Goal: Task Accomplishment & Management: Manage account settings

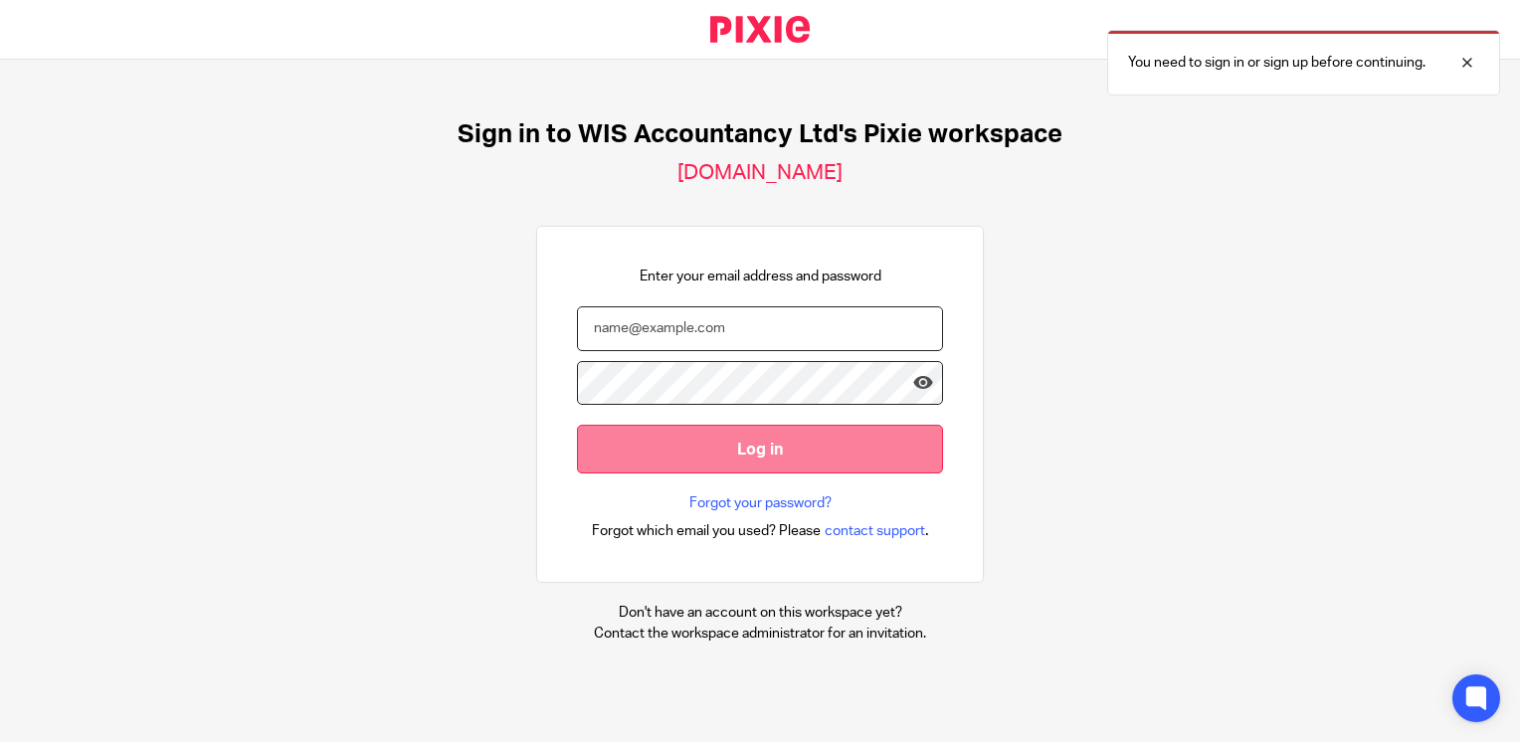
type input "safiyah.asfar@wis-accountancy.co.uk"
click at [712, 467] on input "Log in" at bounding box center [760, 449] width 366 height 49
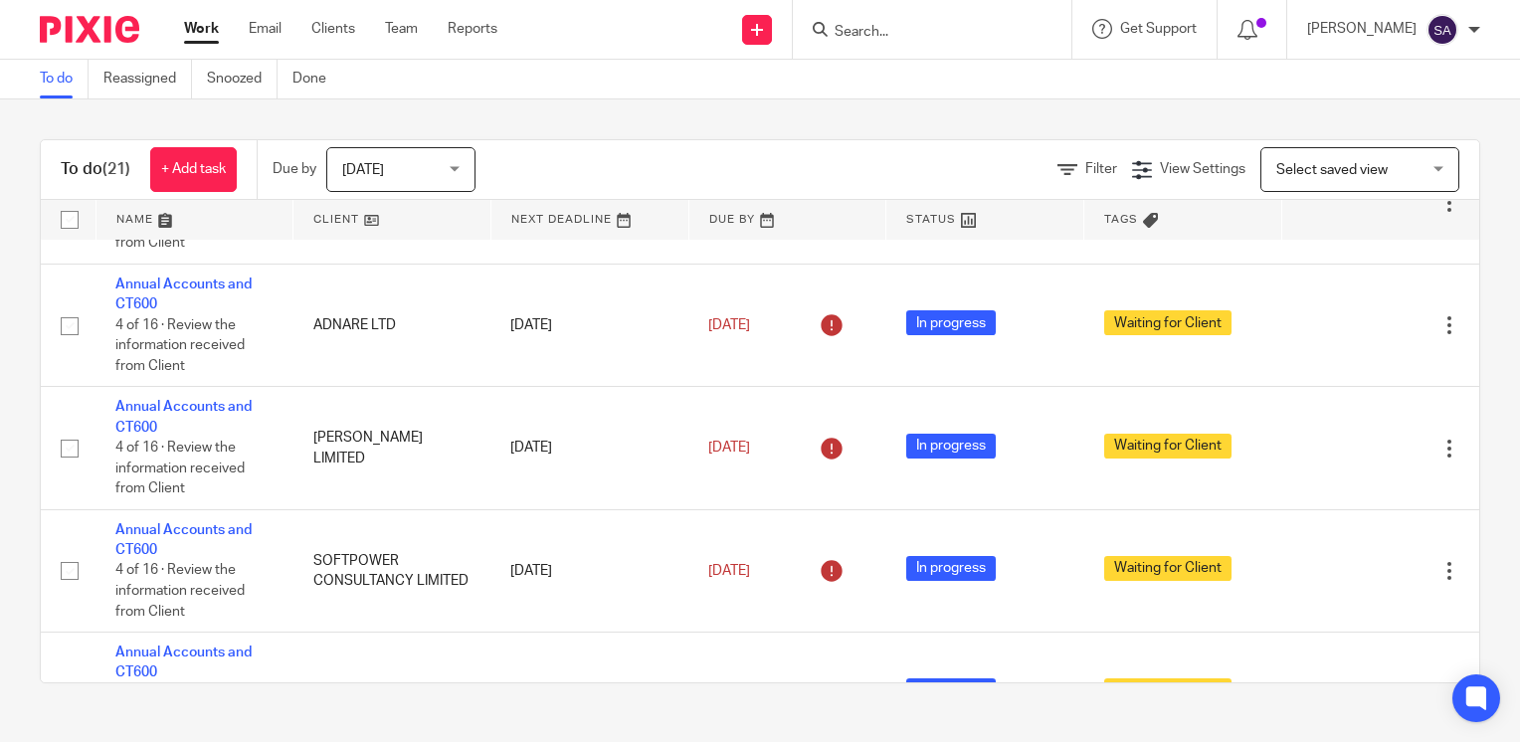
scroll to position [875, 0]
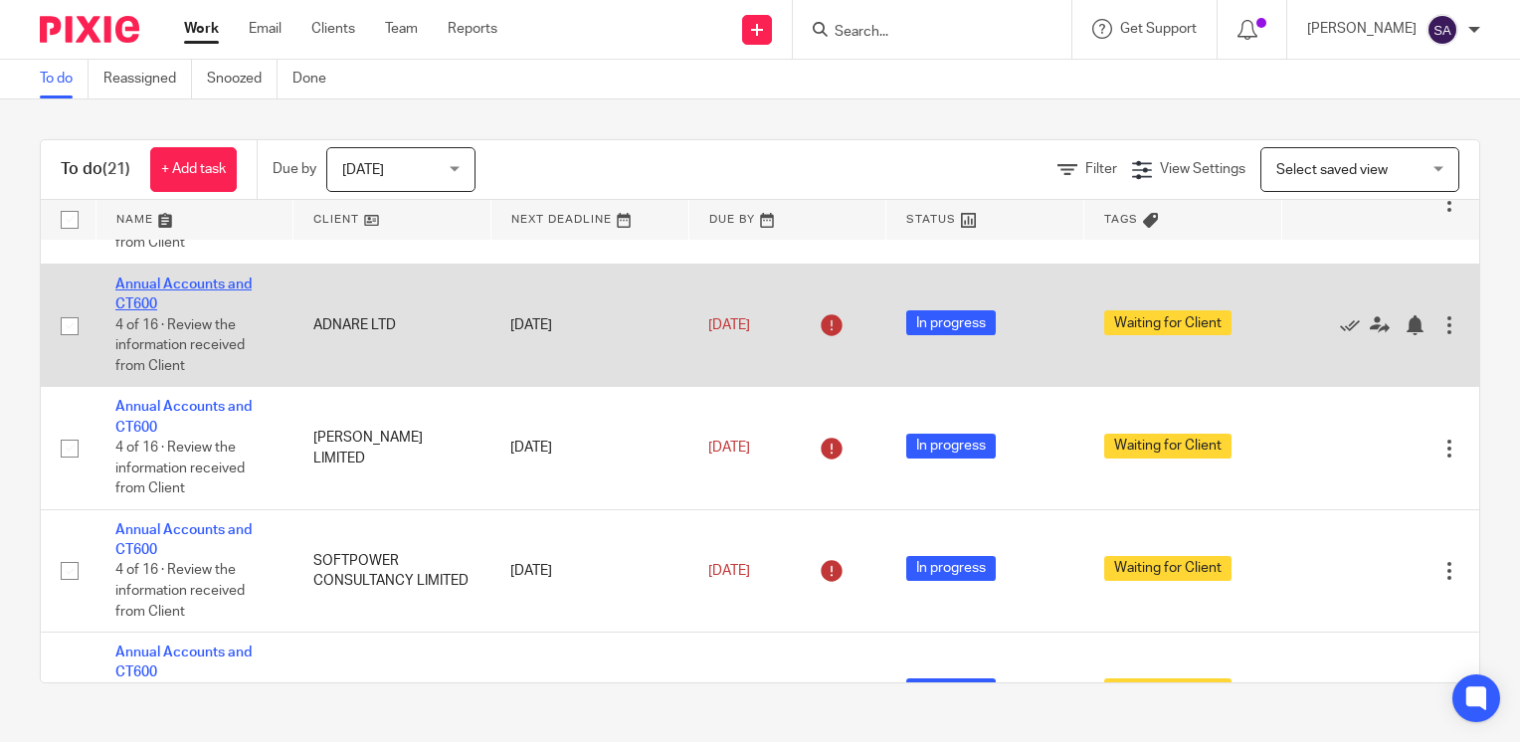
click at [180, 292] on link "Annual Accounts and CT600" at bounding box center [183, 294] width 136 height 34
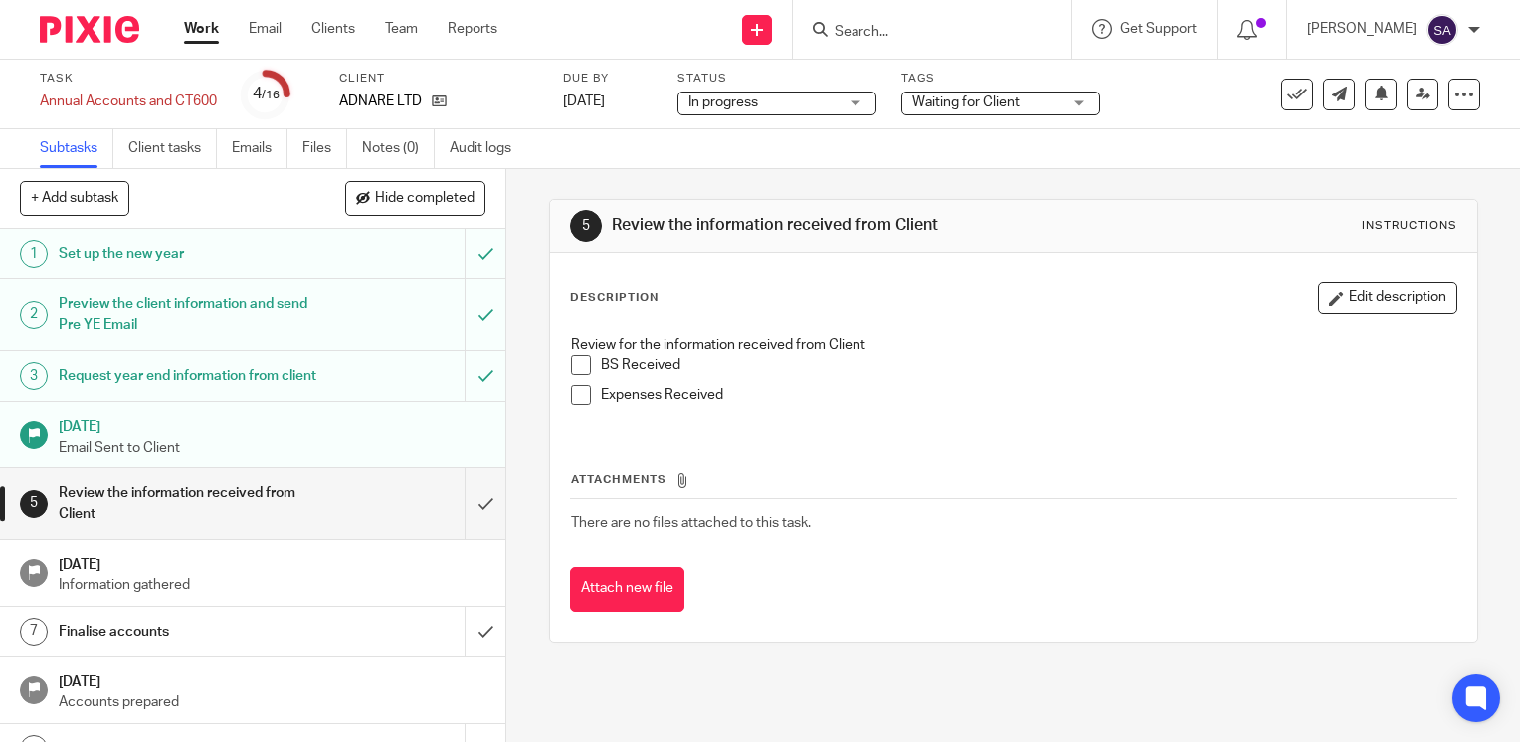
click at [947, 97] on span "Waiting for Client" at bounding box center [965, 102] width 107 height 14
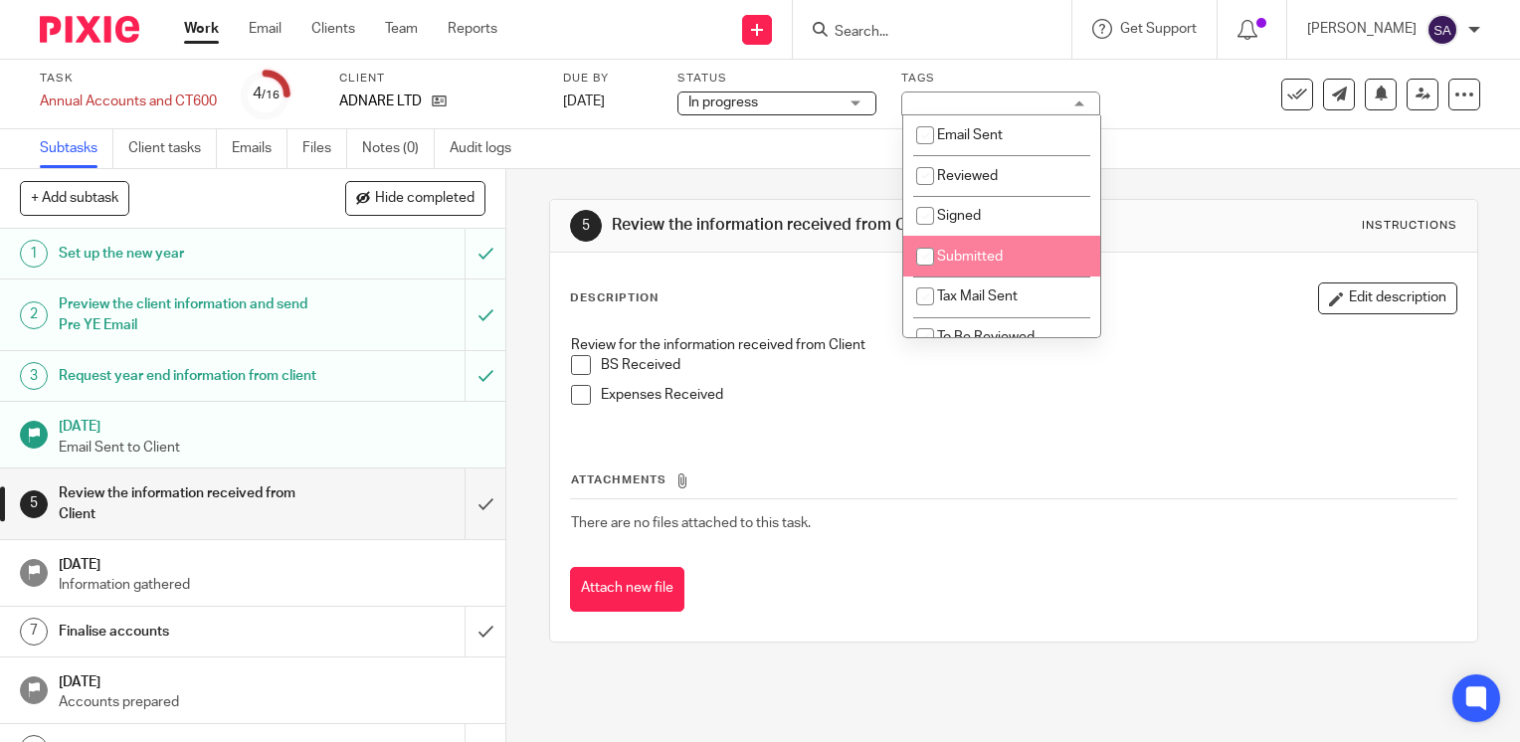
scroll to position [72, 0]
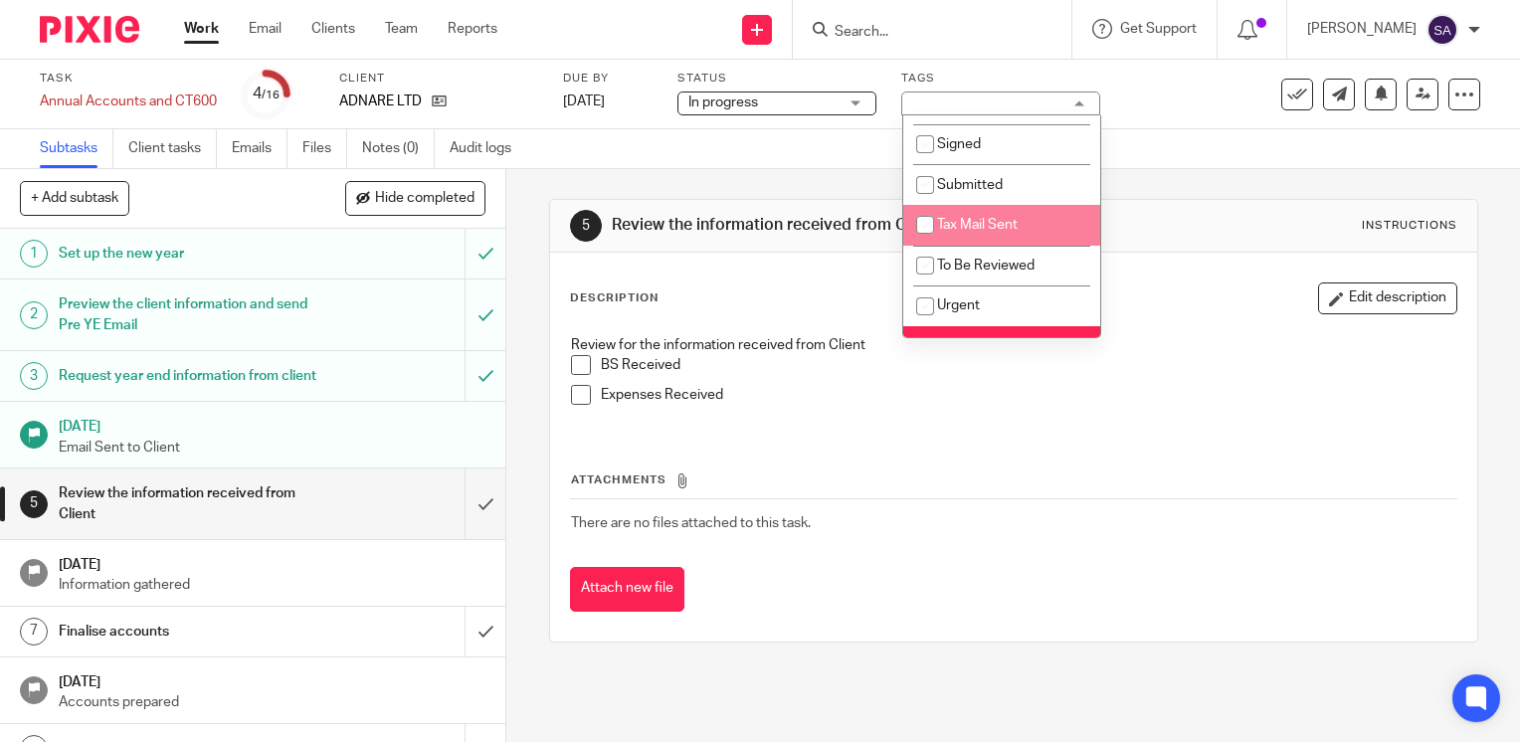
click at [966, 235] on li "Tax Mail Sent" at bounding box center [1001, 225] width 197 height 41
checkbox input "true"
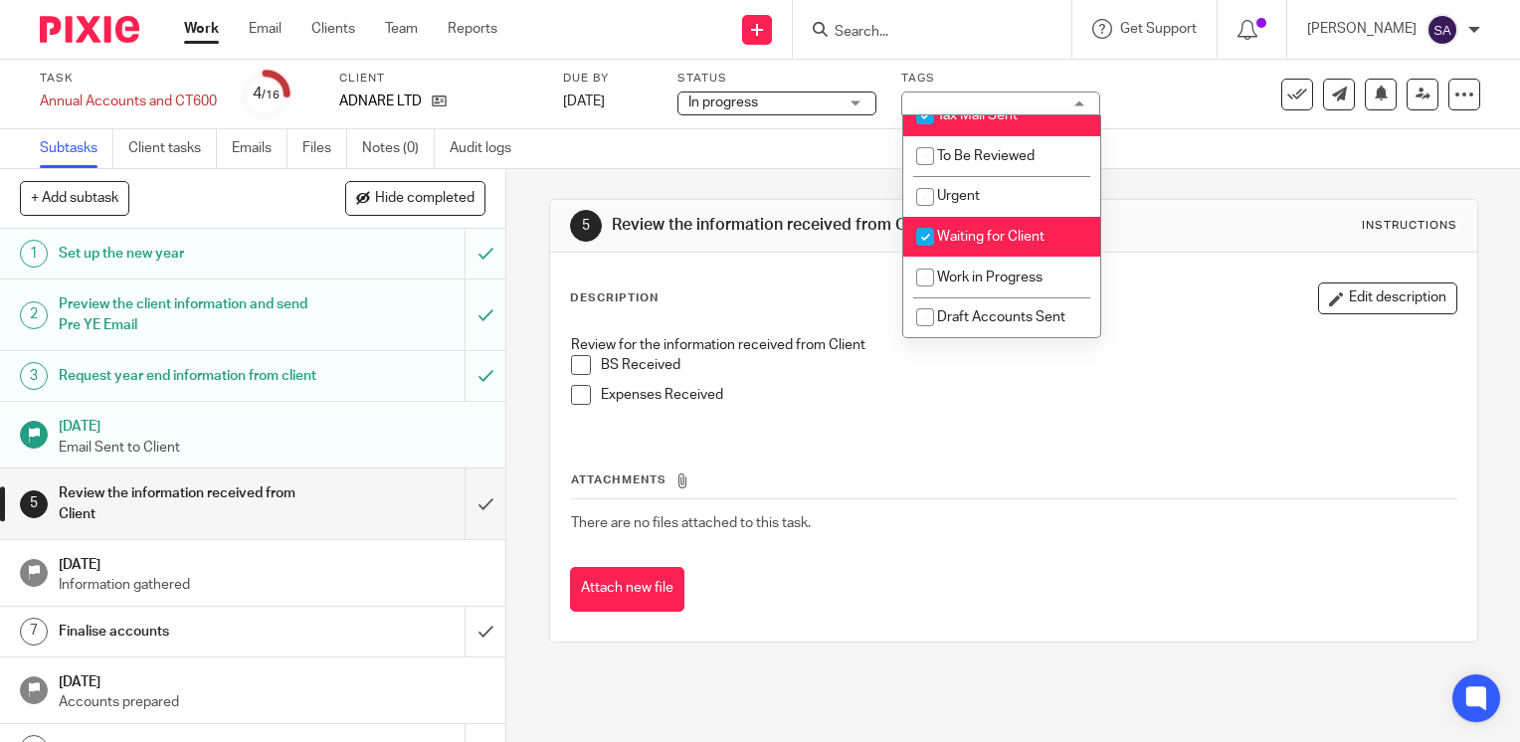
click at [966, 235] on span "Waiting for Client" at bounding box center [990, 237] width 107 height 14
click at [956, 231] on span "Waiting for Client" at bounding box center [990, 237] width 107 height 14
checkbox input "false"
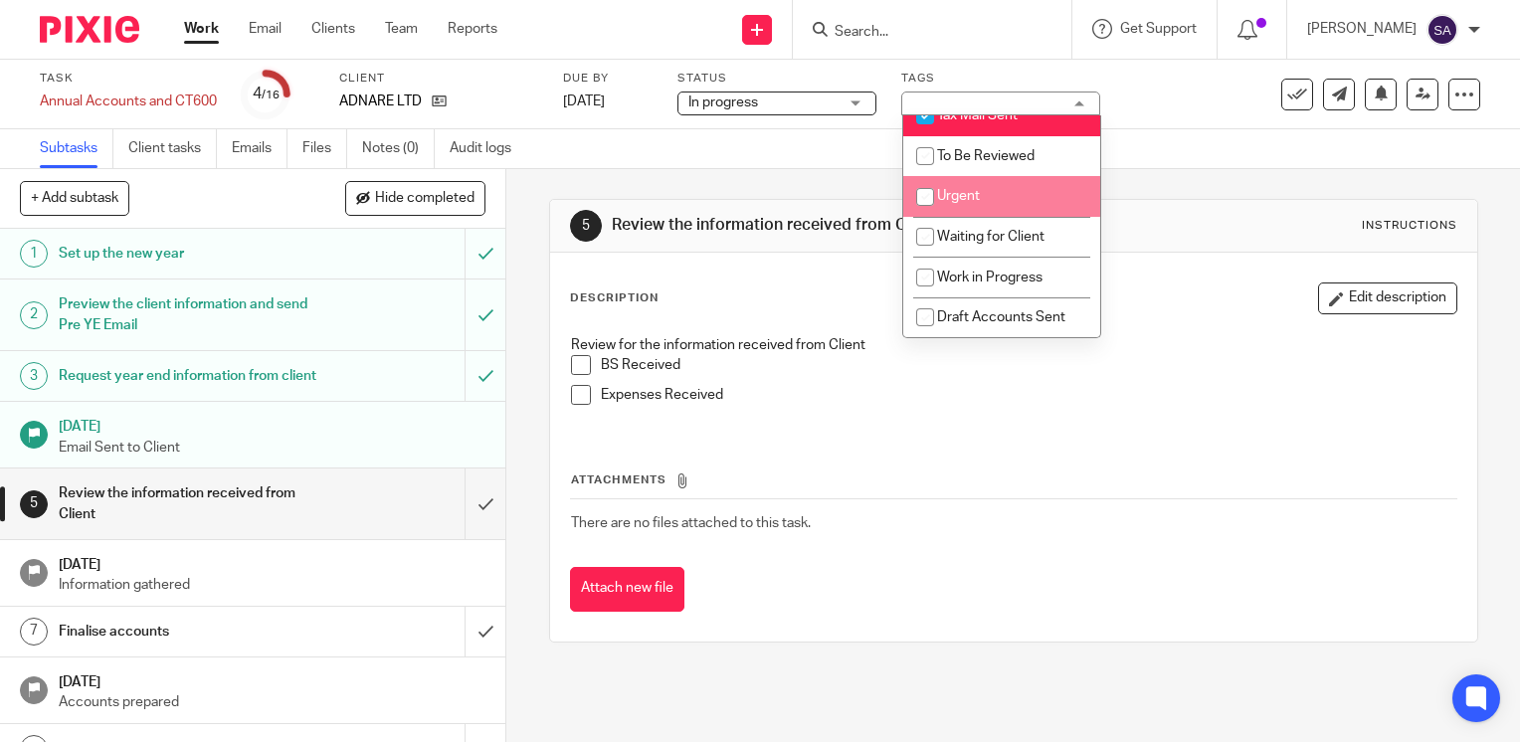
click at [844, 181] on div "5 Review the information received from Client Instructions Description Edit des…" at bounding box center [1013, 420] width 929 height 503
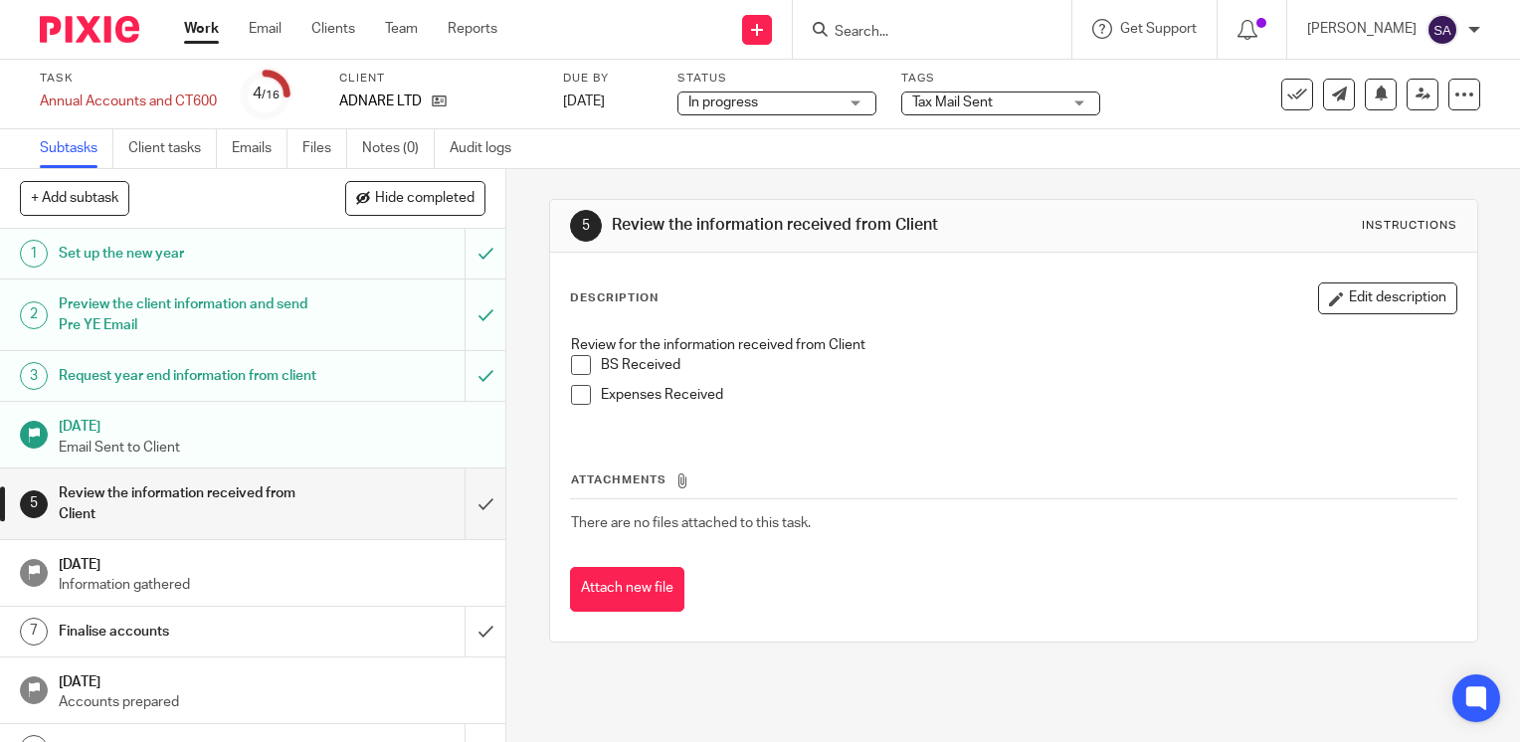
scroll to position [111, 0]
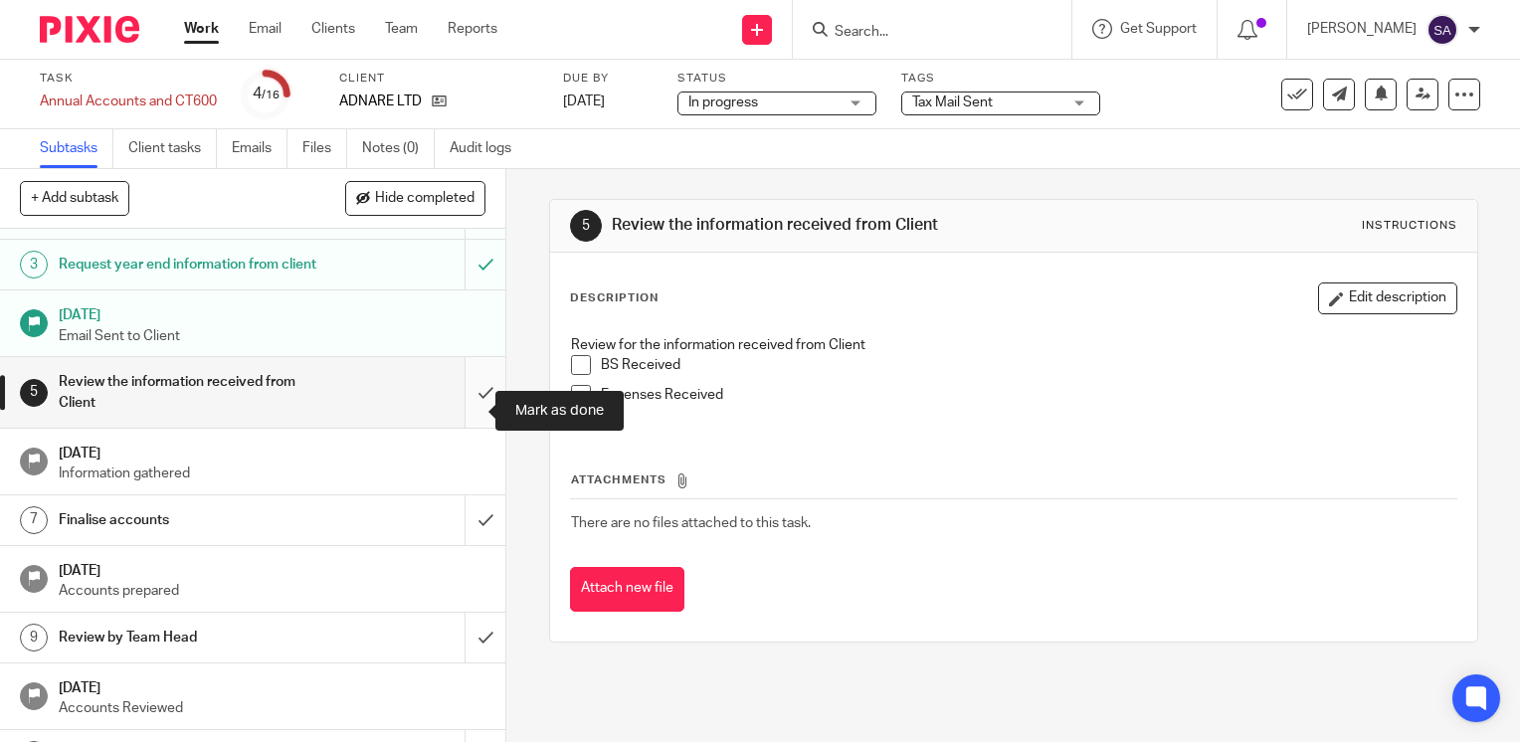
click at [450, 411] on input "submit" at bounding box center [252, 392] width 505 height 71
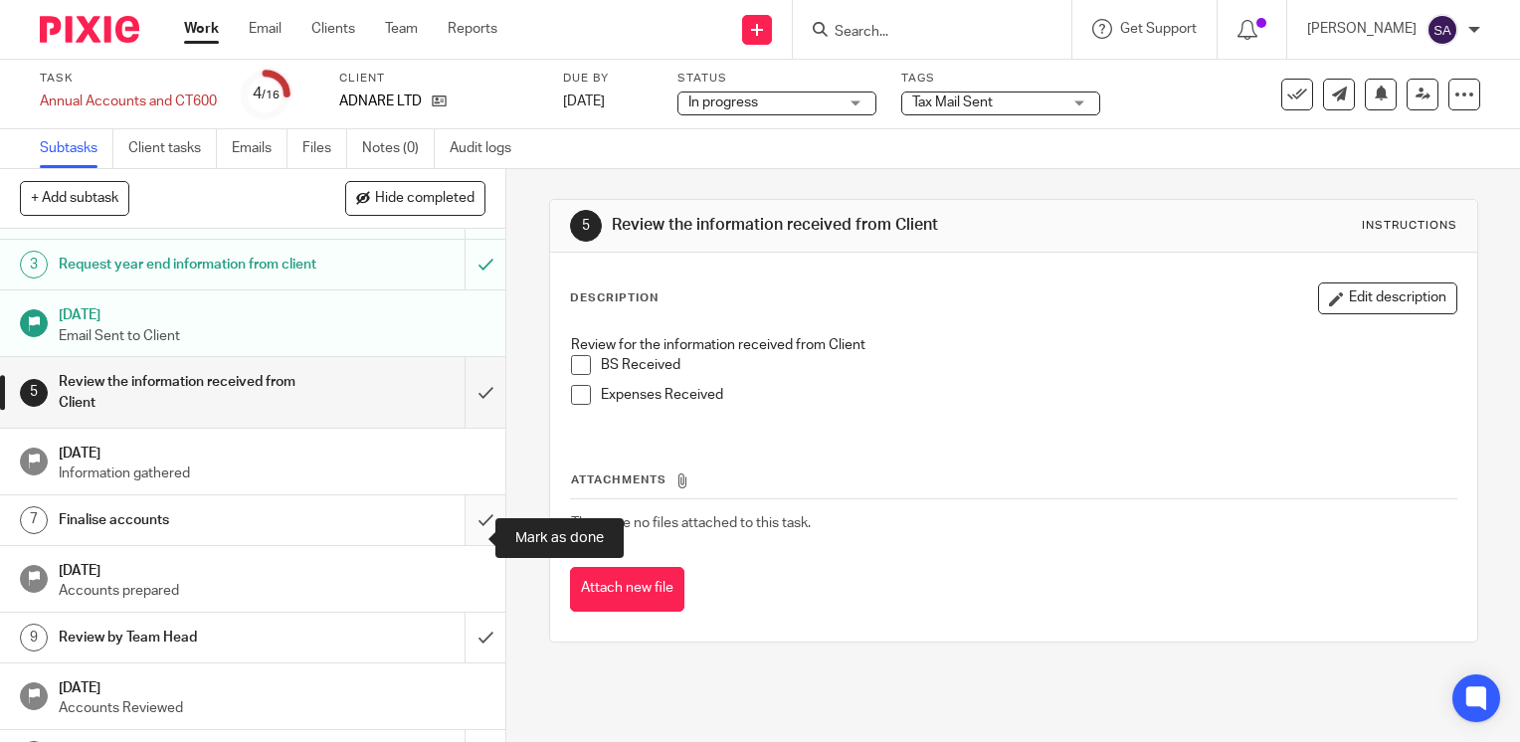
click at [458, 514] on input "submit" at bounding box center [252, 520] width 505 height 50
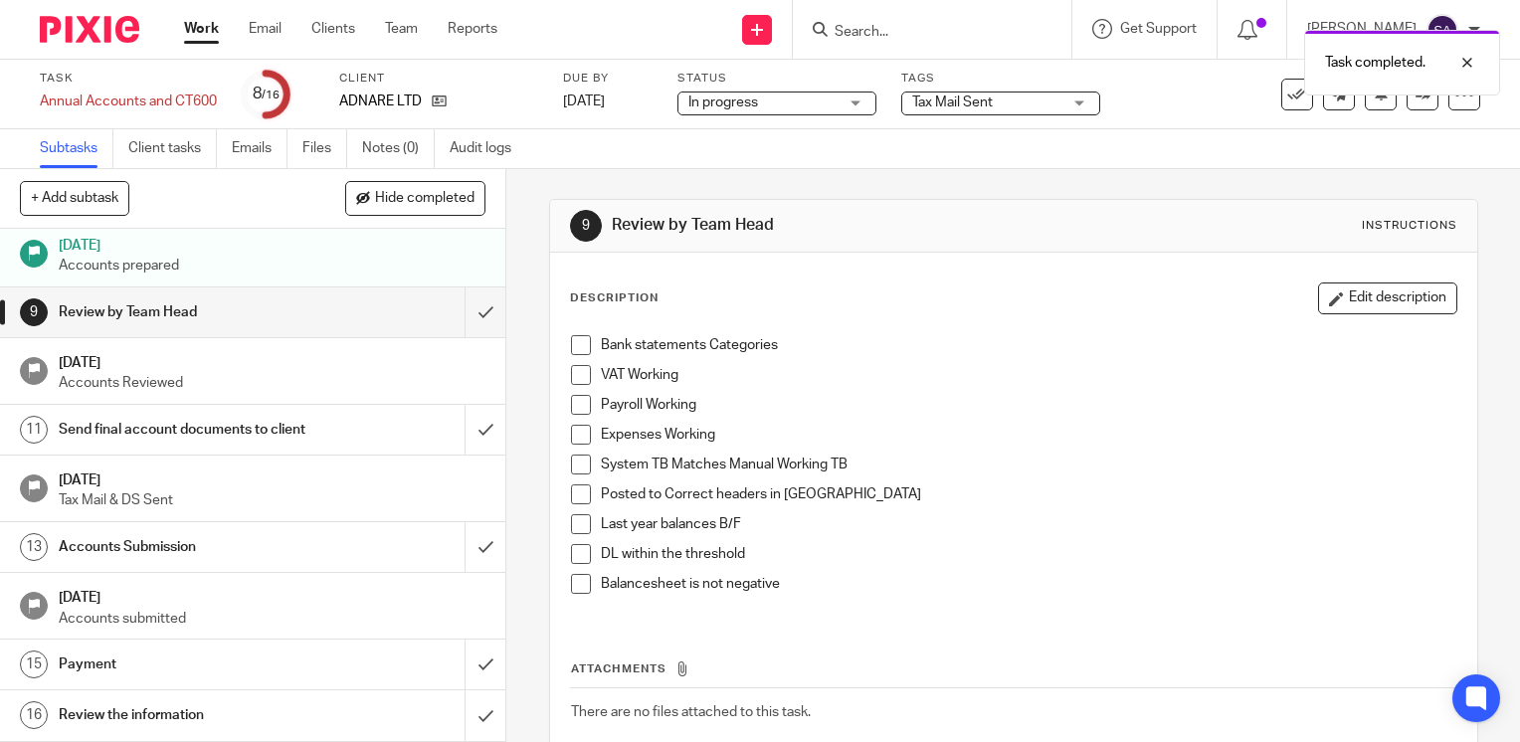
scroll to position [465, 0]
click at [465, 304] on input "submit" at bounding box center [252, 312] width 505 height 50
click at [463, 412] on input "submit" at bounding box center [252, 430] width 505 height 50
